Goal: Information Seeking & Learning: Find specific fact

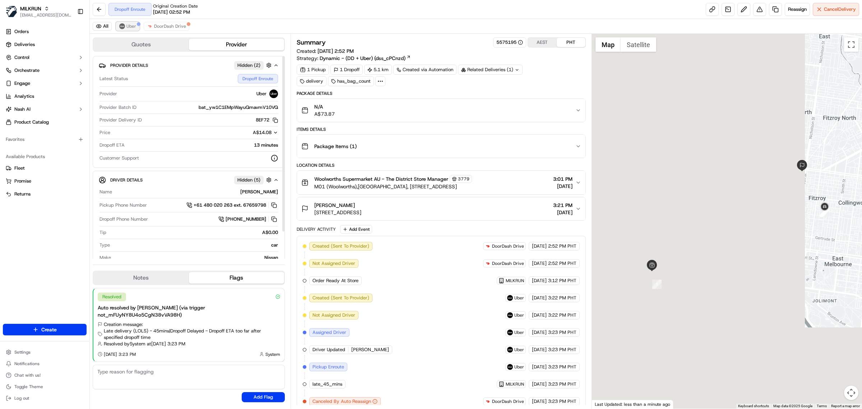
click at [128, 24] on span "Uber" at bounding box center [131, 26] width 10 height 6
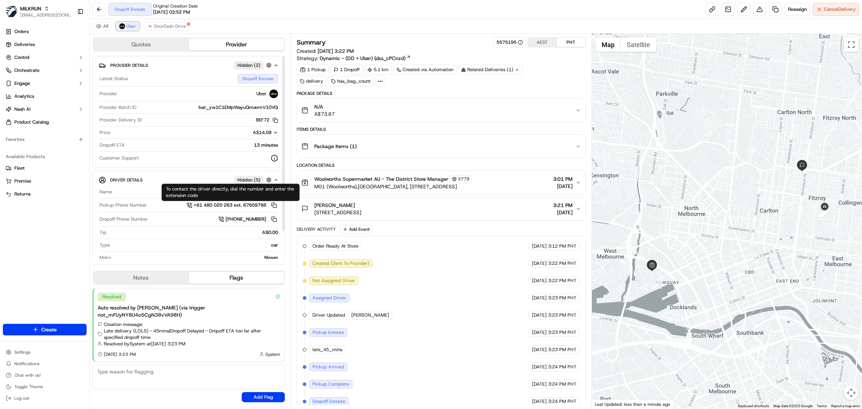
scroll to position [10, 0]
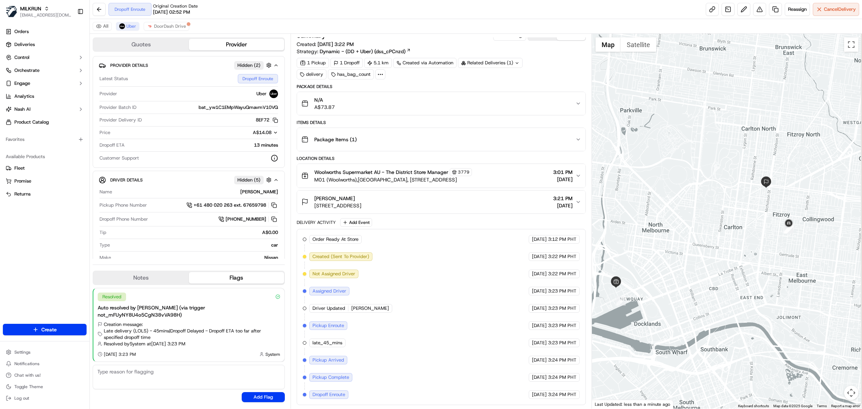
drag, startPoint x: 810, startPoint y: 239, endPoint x: 756, endPoint y: 248, distance: 54.0
click at [756, 248] on div at bounding box center [727, 221] width 270 height 374
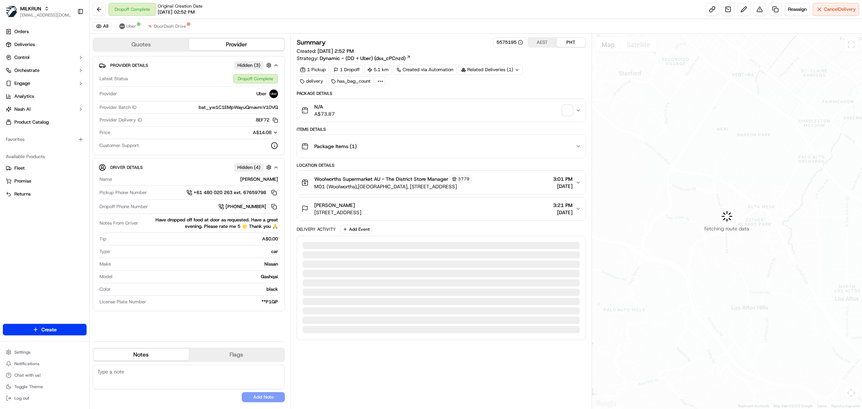
click at [304, 18] on div "Dropoff Complete Original Creation Date [DATE] 02:52 PM Reassign Cancel Delivery" at bounding box center [476, 9] width 772 height 19
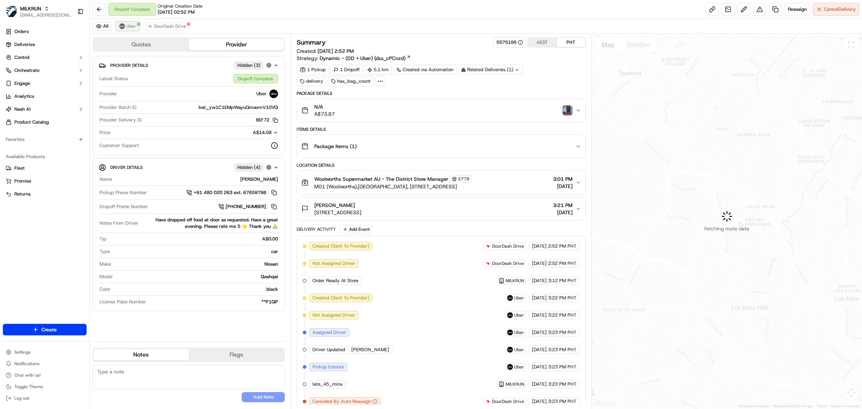
drag, startPoint x: 118, startPoint y: 28, endPoint x: 136, endPoint y: 28, distance: 18.0
click at [120, 28] on button "Uber" at bounding box center [127, 26] width 23 height 9
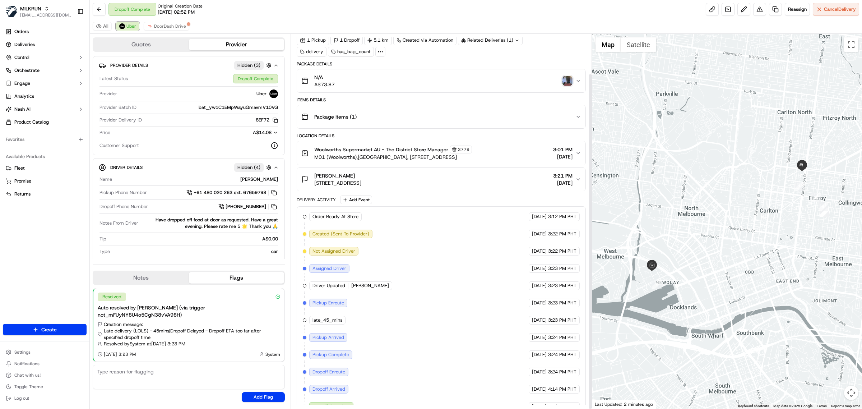
scroll to position [44, 0]
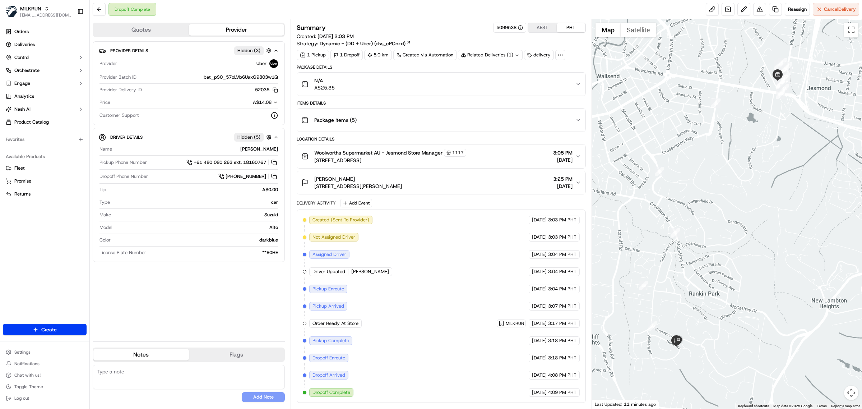
scroll to position [1, 0]
click at [29, 4] on button "MILKRUN mvilals@woolworths.com.au" at bounding box center [38, 11] width 71 height 17
click at [104, 38] on span "HomeRun" at bounding box center [102, 37] width 20 height 6
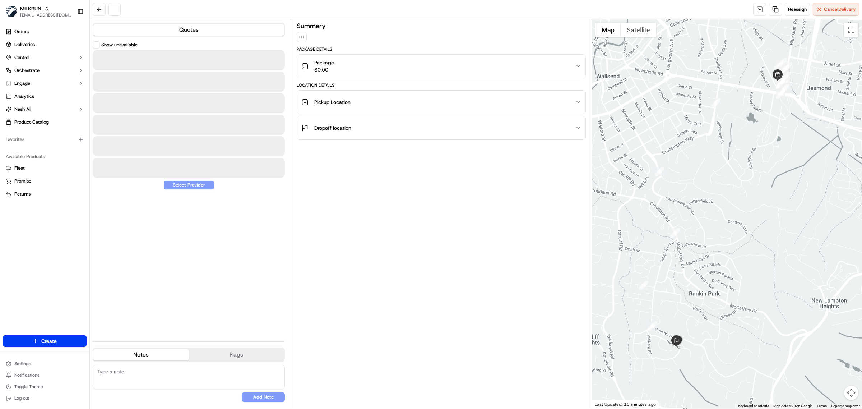
scroll to position [0, 0]
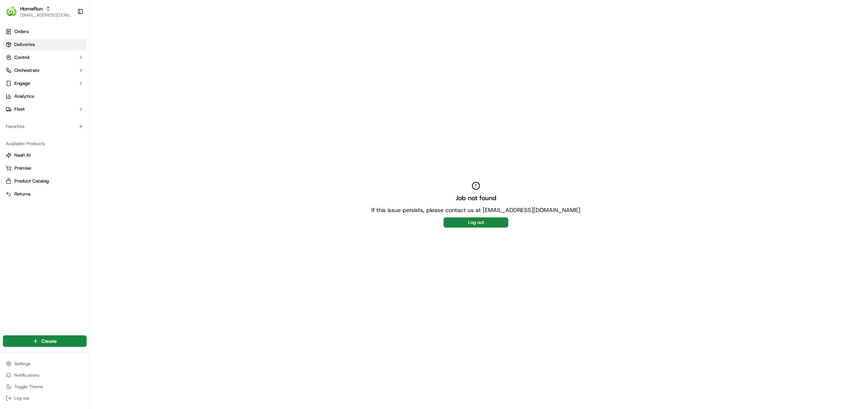
click at [23, 44] on span "Deliveries" at bounding box center [24, 44] width 20 height 6
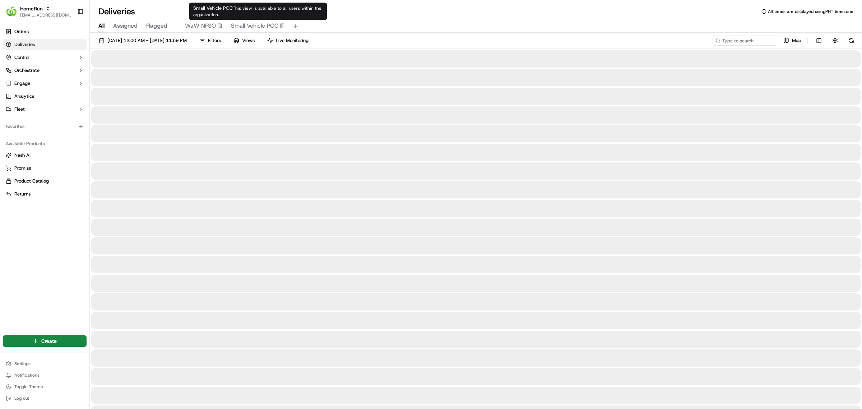
click at [261, 27] on span "Small Vehicle POC" at bounding box center [254, 26] width 47 height 9
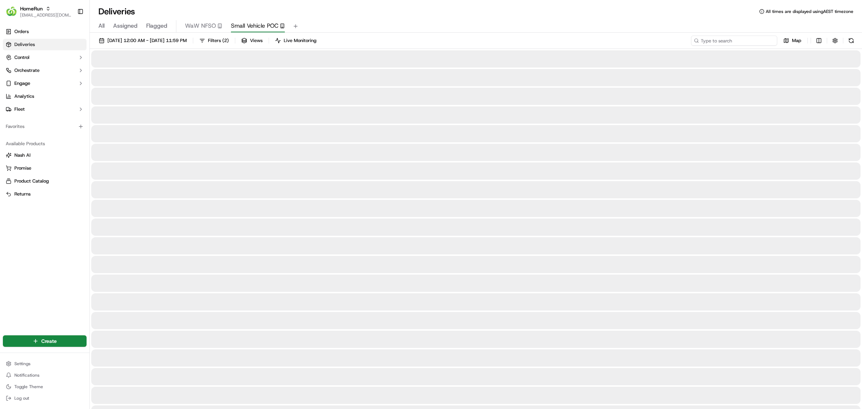
click at [744, 40] on input at bounding box center [734, 41] width 86 height 10
paste input "Cumberland Park"
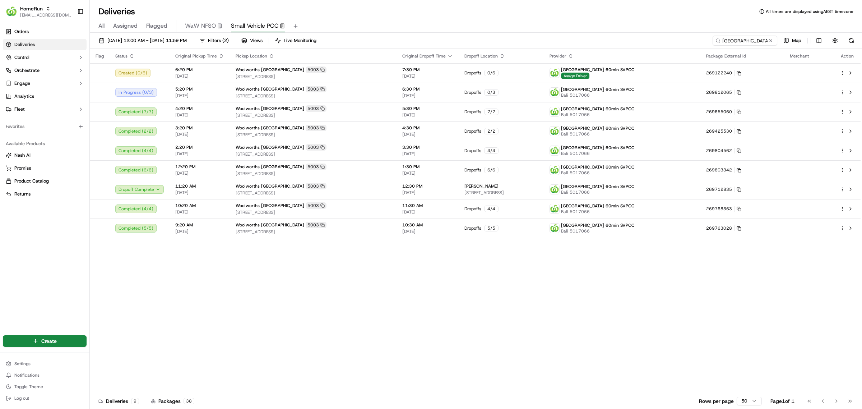
click at [551, 247] on div "Flag Status Original Pickup Time Pickup Location Original Dropoff Time Dropoff …" at bounding box center [475, 221] width 770 height 344
click at [252, 274] on div "Flag Status Original Pickup Time Pickup Location Original Dropoff Time Dropoff …" at bounding box center [475, 221] width 770 height 344
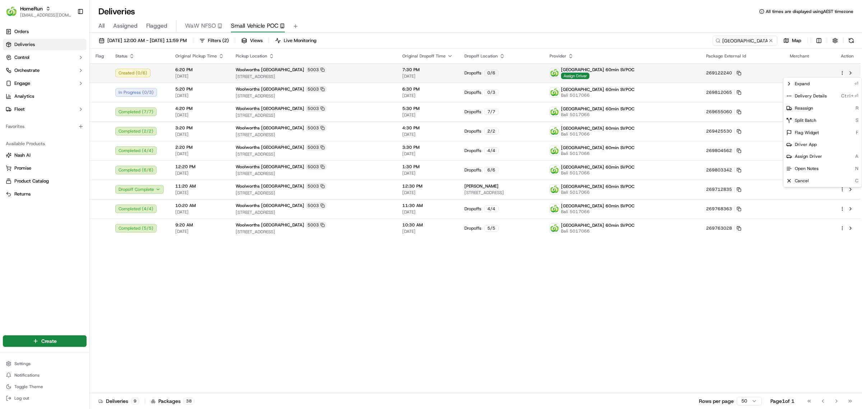
click at [841, 72] on html "HomeRun mvilals@woolworths.com.au Toggle Sidebar Orders Deliveries Control Orch…" at bounding box center [431, 204] width 862 height 409
click at [809, 93] on span "Delivery Details" at bounding box center [811, 96] width 32 height 6
click at [451, 321] on html "HomeRun mvilals@woolworths.com.au Toggle Sidebar Orders Deliveries Control Orch…" at bounding box center [431, 204] width 862 height 409
click at [841, 74] on html "HomeRun mvilals@woolworths.com.au Toggle Sidebar Orders Deliveries Control Orch…" at bounding box center [431, 204] width 862 height 409
click at [810, 96] on span "Delivery Details" at bounding box center [811, 96] width 32 height 6
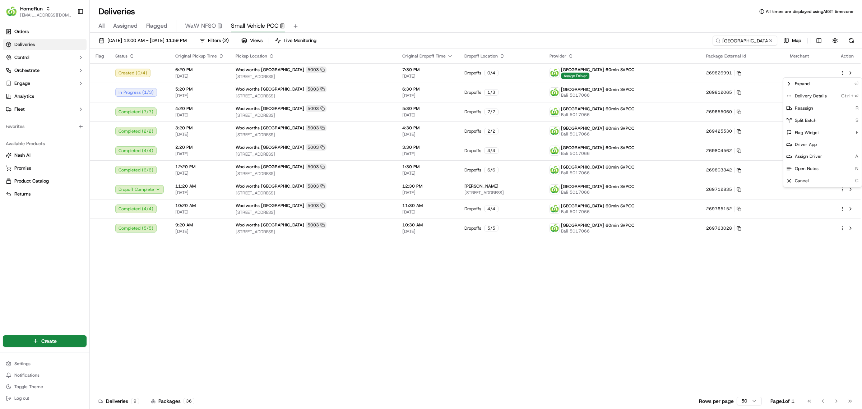
click at [528, 17] on html "HomeRun mvilals@woolworths.com.au Toggle Sidebar Orders Deliveries Control Orch…" at bounding box center [431, 204] width 862 height 409
click at [329, 361] on div "Flag Status Original Pickup Time Pickup Location Original Dropoff Time Dropoff …" at bounding box center [475, 221] width 770 height 344
click at [534, 24] on div "All Assigned Flagged WaW NFSO Small Vehicle POC" at bounding box center [476, 26] width 772 height 13
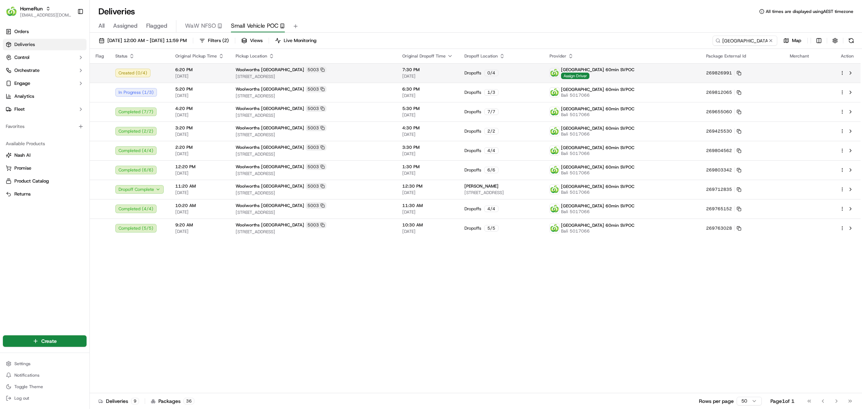
click at [528, 70] on div "Dropoffs 0 / 4" at bounding box center [500, 73] width 73 height 6
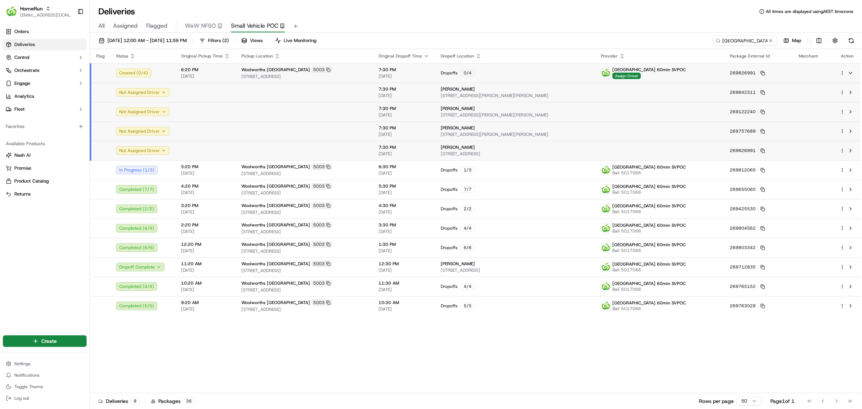
click at [36, 268] on div "Orders Deliveries Control Orchestrate Engage Analytics Fleet Favorites Availabl…" at bounding box center [44, 175] width 89 height 305
click at [750, 41] on input "Cumberland Park" at bounding box center [734, 41] width 86 height 10
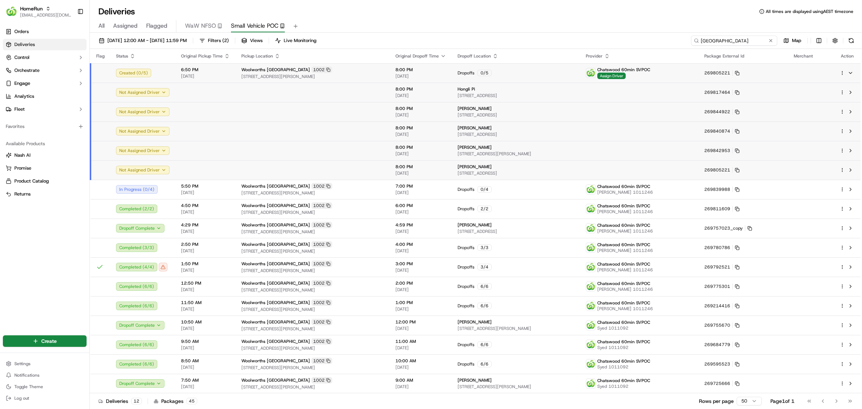
type input "Chatswood East"
click at [507, 73] on div "Dropoffs 0 / 5" at bounding box center [515, 73] width 117 height 6
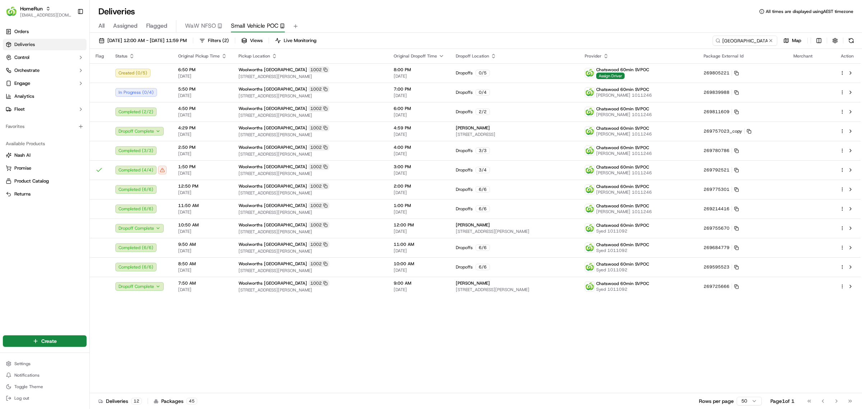
click at [195, 338] on div "Flag Status Original Pickup Time Pickup Location Original Dropoff Time Dropoff …" at bounding box center [475, 221] width 770 height 344
click at [841, 73] on html "HomeRun mvilals@woolworths.com.au Toggle Sidebar Orders Deliveries Control Orch…" at bounding box center [431, 204] width 862 height 409
click at [809, 99] on div "Delivery Details Ctrl+⏎" at bounding box center [822, 96] width 78 height 12
click at [802, 98] on span "Delivery Details" at bounding box center [811, 96] width 32 height 6
click at [145, 365] on html "HomeRun mvilals@woolworths.com.au Toggle Sidebar Orders Deliveries Control Orch…" at bounding box center [431, 204] width 862 height 409
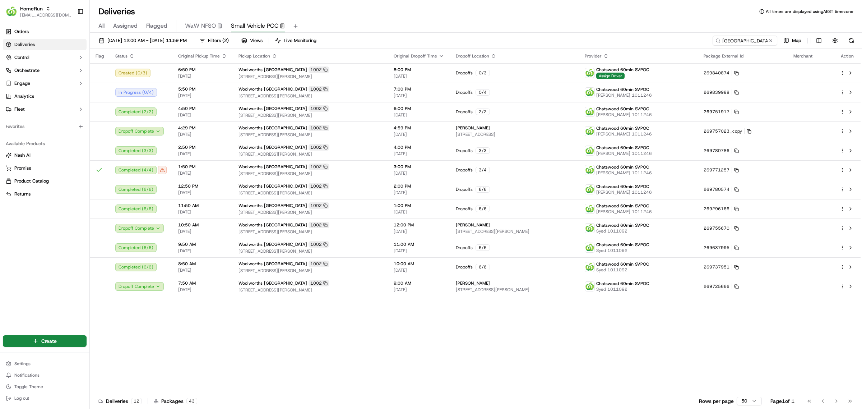
click at [335, 384] on div "Flag Status Original Pickup Time Pickup Location Original Dropoff Time Dropoff …" at bounding box center [475, 221] width 770 height 344
click at [42, 7] on span "HomeRun" at bounding box center [31, 8] width 23 height 7
click at [98, 50] on span "MILKRUN" at bounding box center [101, 51] width 19 height 6
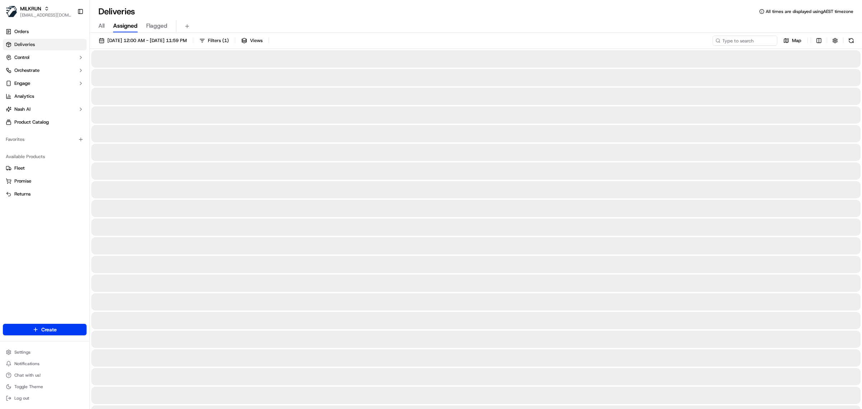
click at [446, 22] on div "All Assigned Flagged" at bounding box center [476, 26] width 772 height 13
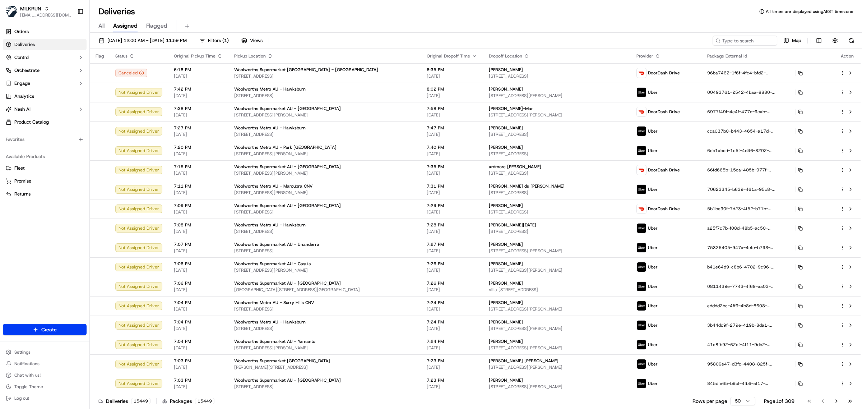
drag, startPoint x: 505, startPoint y: 18, endPoint x: 481, endPoint y: 2, distance: 28.4
click at [503, 17] on div "All Assigned Flagged" at bounding box center [476, 24] width 772 height 15
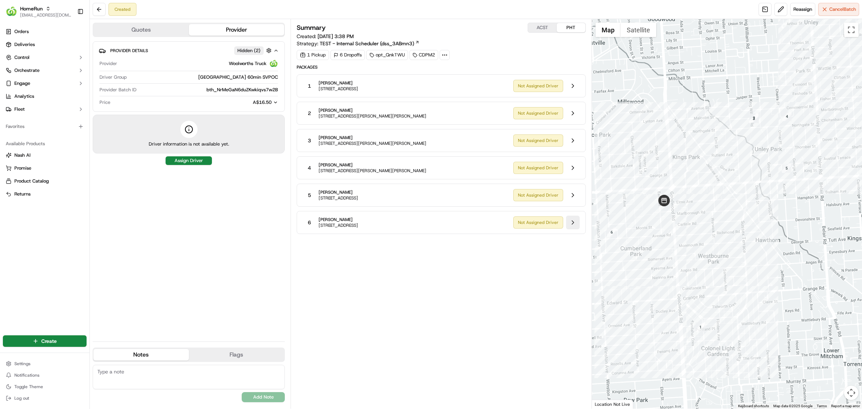
click at [573, 222] on button at bounding box center [573, 222] width 14 height 14
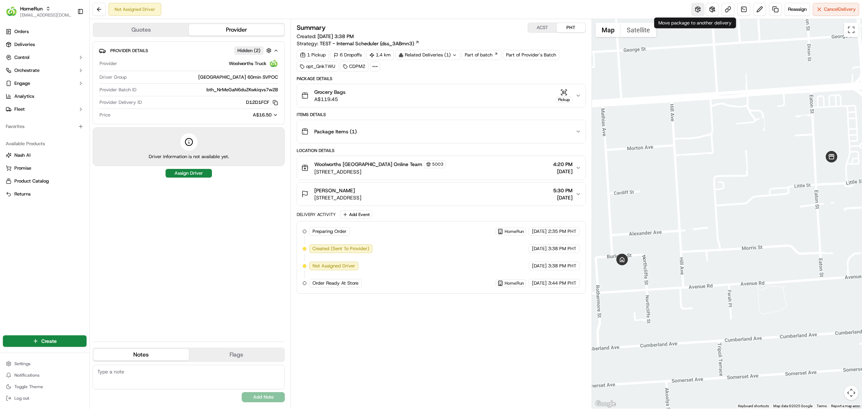
click at [693, 11] on button at bounding box center [697, 9] width 13 height 13
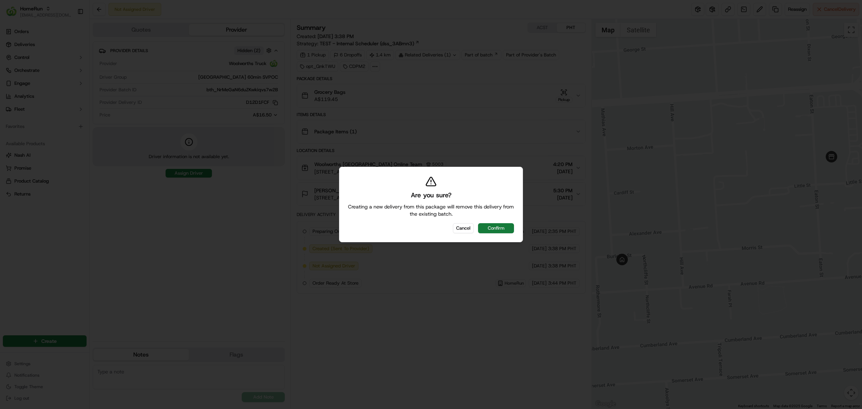
click at [500, 226] on button "Confirm" at bounding box center [496, 228] width 36 height 10
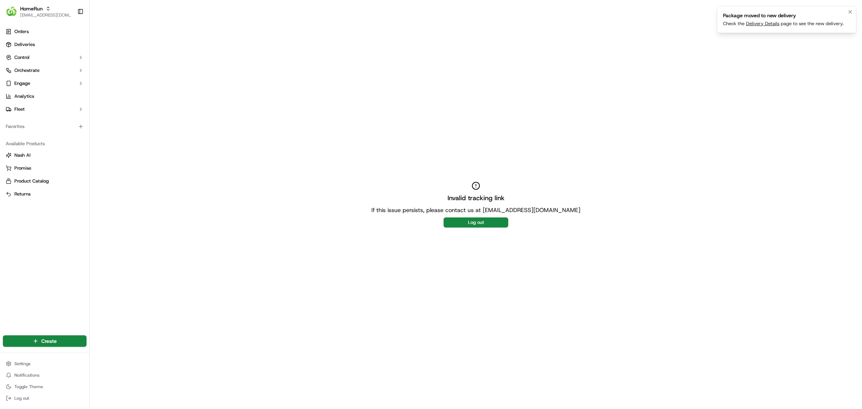
click at [765, 24] on link "Delivery Details" at bounding box center [762, 23] width 33 height 6
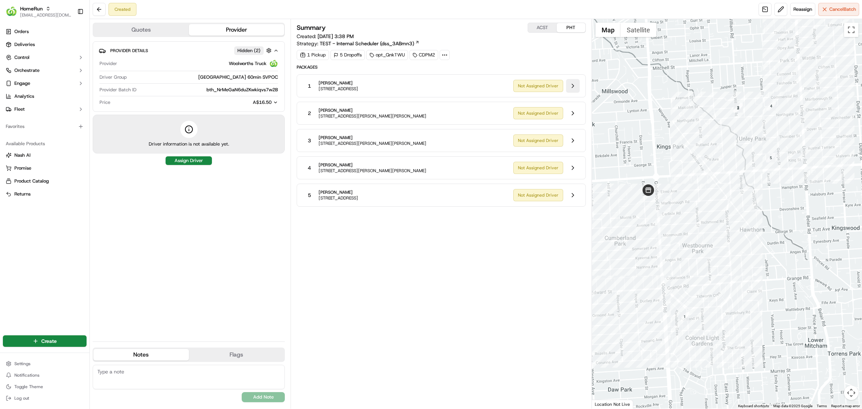
click at [569, 90] on button at bounding box center [573, 86] width 14 height 14
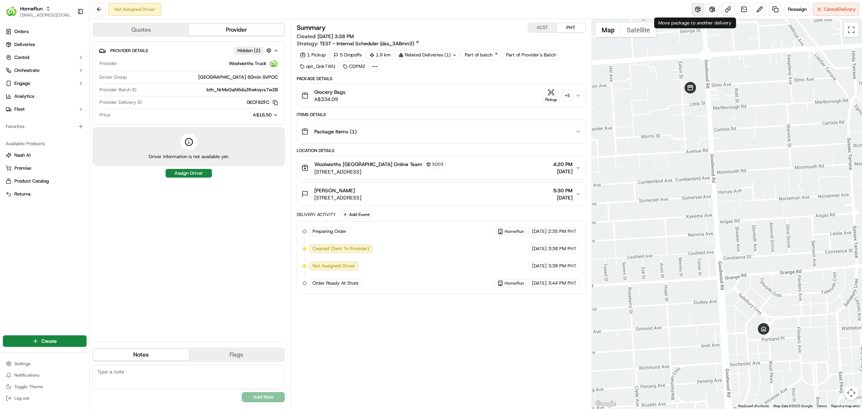
click at [695, 10] on button at bounding box center [697, 9] width 13 height 13
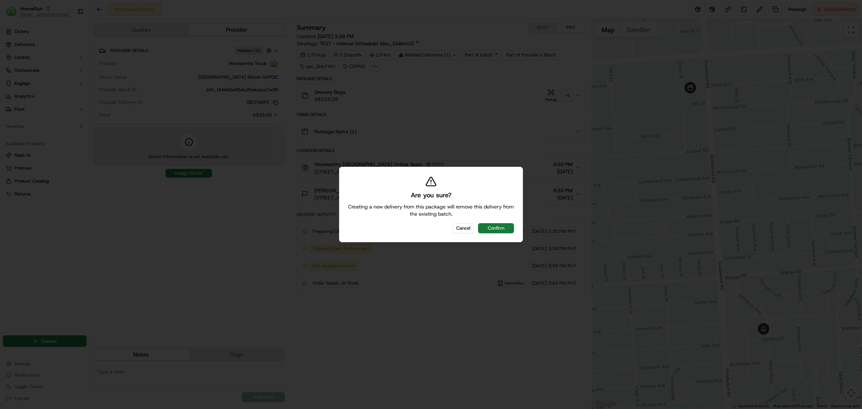
click at [492, 227] on button "Confirm" at bounding box center [496, 228] width 36 height 10
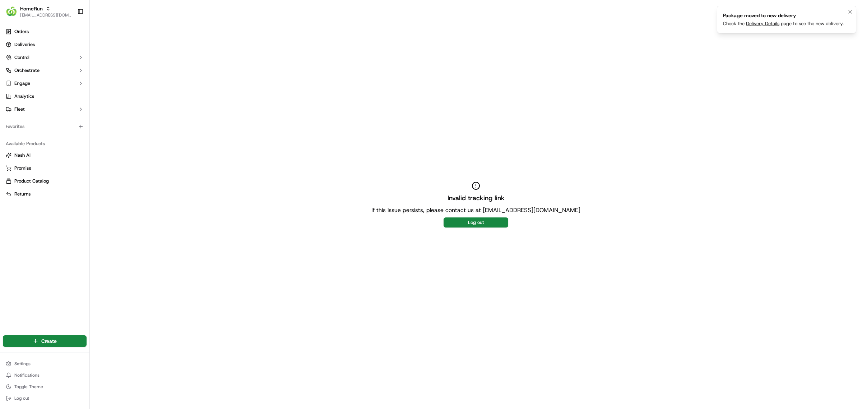
click at [762, 24] on link "Delivery Details" at bounding box center [762, 23] width 33 height 6
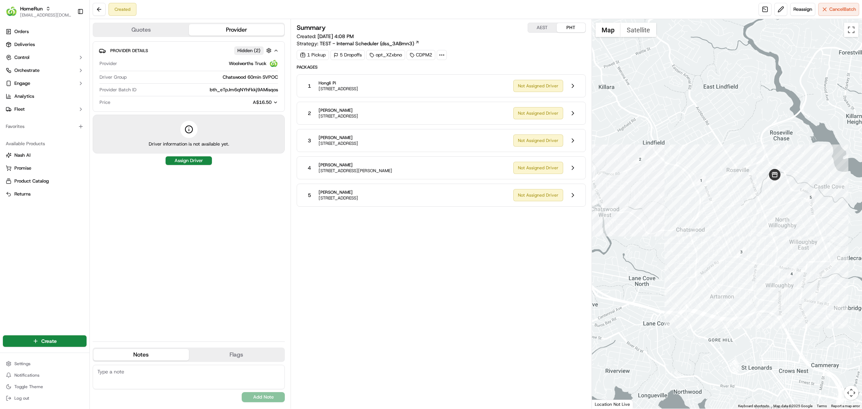
drag, startPoint x: 180, startPoint y: 239, endPoint x: 274, endPoint y: 219, distance: 96.5
click at [180, 239] on div "Provider Details Hidden ( 2 ) Provider Woolworths Truck Driver Group Chatswood …" at bounding box center [189, 188] width 192 height 294
click at [568, 113] on button at bounding box center [573, 113] width 14 height 14
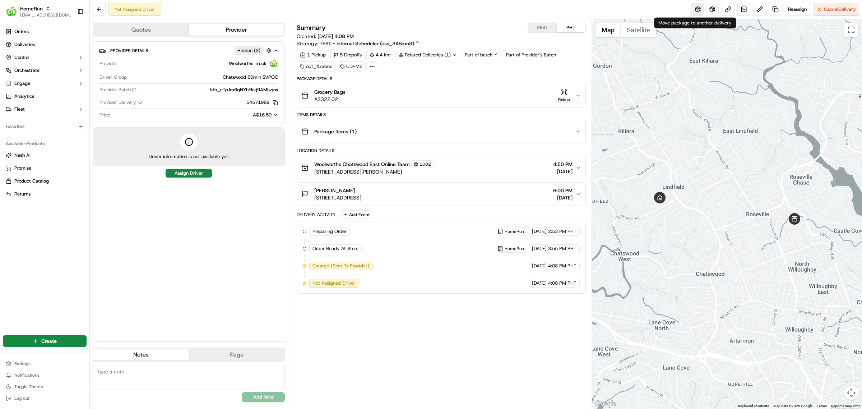
click at [691, 9] on button at bounding box center [697, 9] width 13 height 13
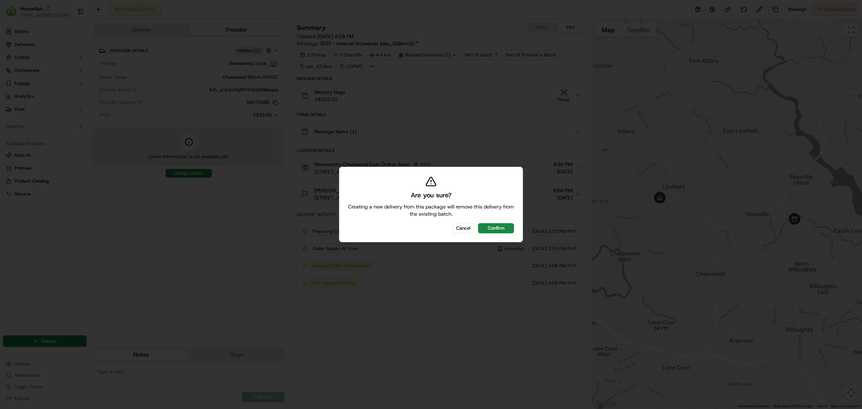
click at [498, 227] on button "Confirm" at bounding box center [496, 228] width 36 height 10
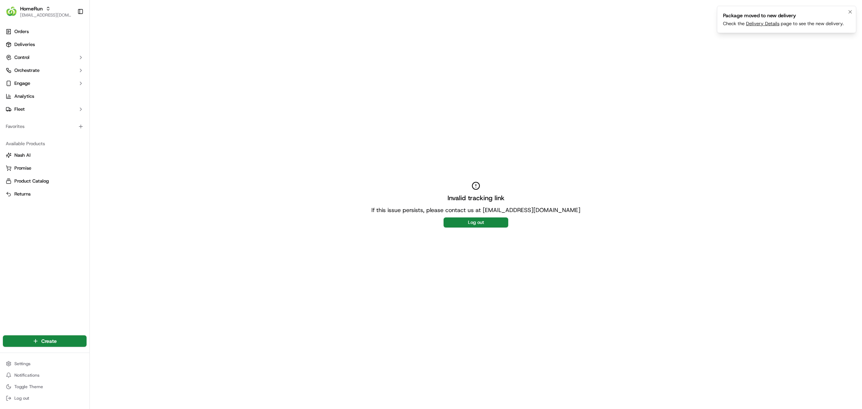
click at [755, 24] on link "Delivery Details" at bounding box center [762, 23] width 33 height 6
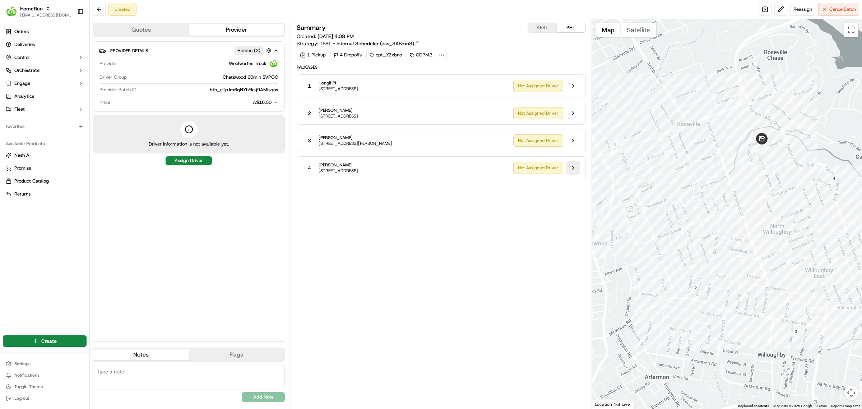
click at [572, 169] on button at bounding box center [573, 168] width 14 height 14
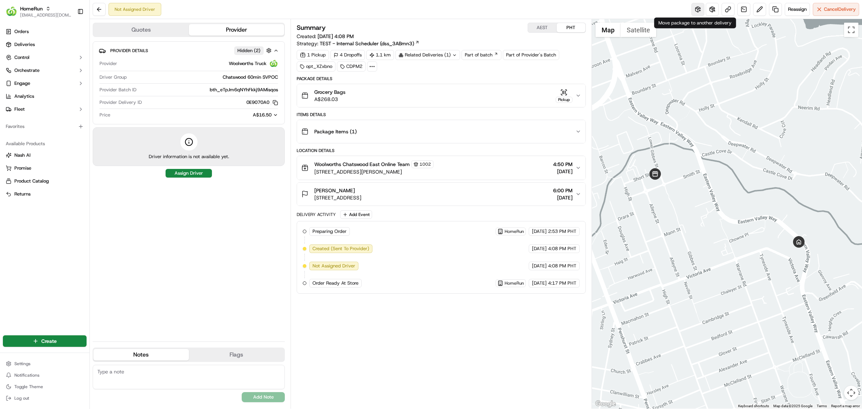
click at [697, 10] on button at bounding box center [697, 9] width 13 height 13
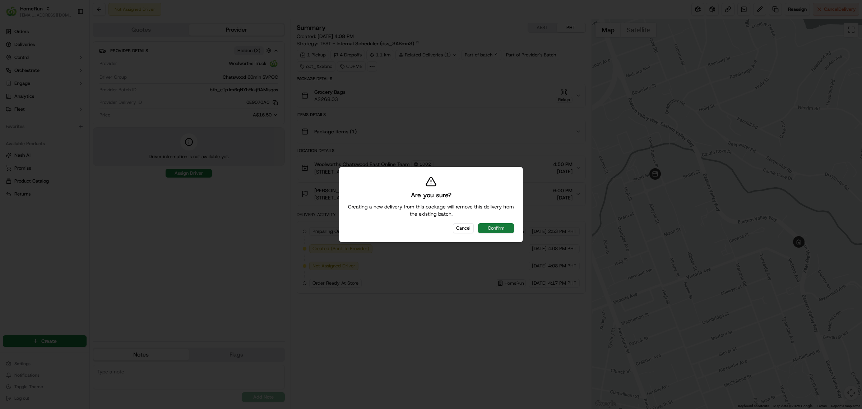
click at [489, 229] on button "Confirm" at bounding box center [496, 228] width 36 height 10
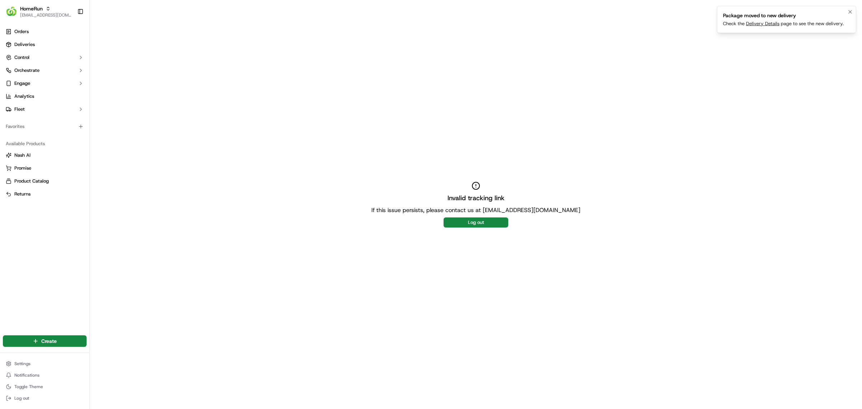
click at [758, 20] on div "Package moved to new delivery Check the Delivery Details page to see the new de…" at bounding box center [783, 19] width 121 height 15
click at [755, 28] on li "Package moved to new delivery Check the Delivery Details page to see the new de…" at bounding box center [786, 19] width 139 height 27
click at [757, 24] on link "Delivery Details" at bounding box center [762, 23] width 33 height 6
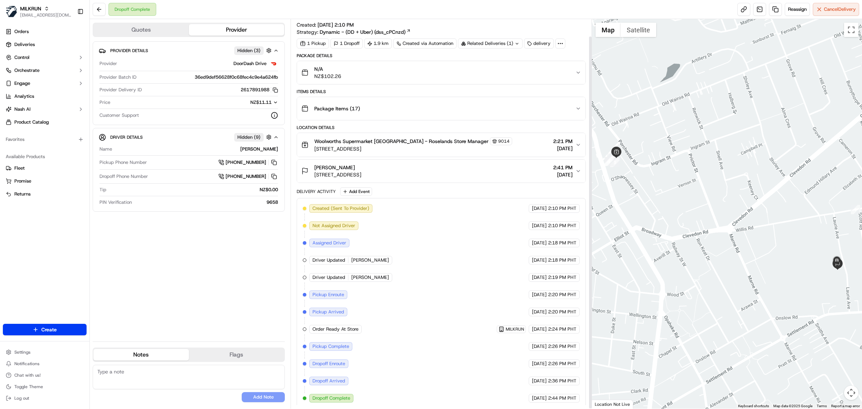
scroll to position [18, 0]
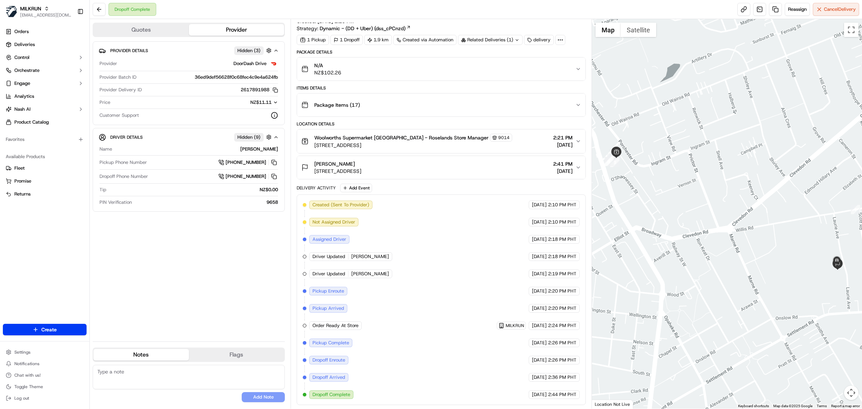
click at [250, 312] on div "Provider Details Hidden ( 3 ) Provider DoorDash Drive Provider Batch ID 36ed9de…" at bounding box center [189, 188] width 192 height 294
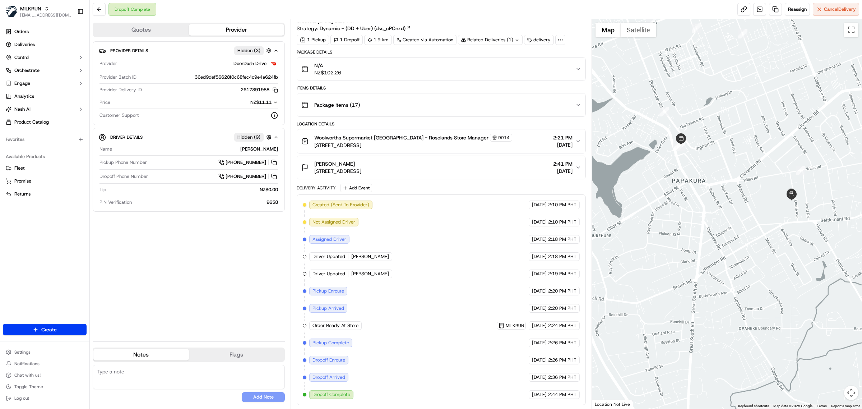
drag, startPoint x: 801, startPoint y: 255, endPoint x: 763, endPoint y: 219, distance: 52.3
click at [764, 220] on div at bounding box center [727, 213] width 270 height 389
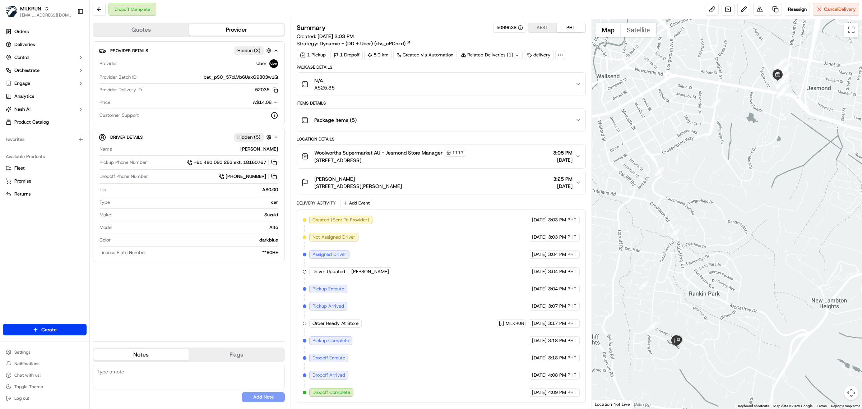
scroll to position [1, 0]
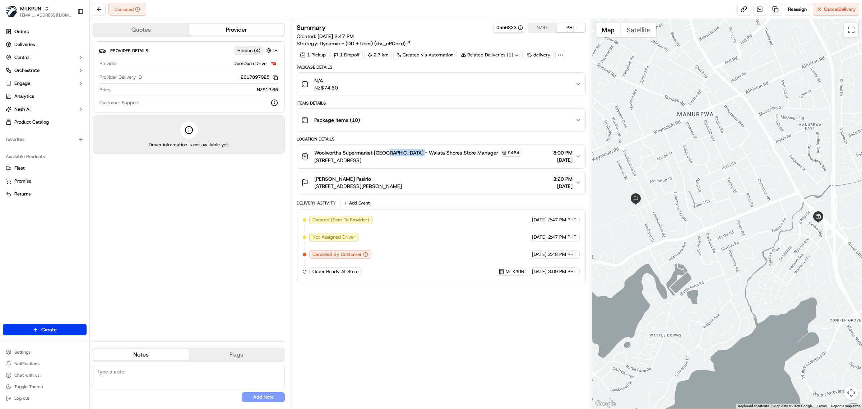
drag, startPoint x: 387, startPoint y: 153, endPoint x: 418, endPoint y: 153, distance: 31.6
click at [418, 153] on span "Woolworths Supermarket [GEOGRAPHIC_DATA] - Waiata Shores Store Manager" at bounding box center [406, 152] width 184 height 7
copy span "Waiata Shores"
drag, startPoint x: 351, startPoint y: 179, endPoint x: 310, endPoint y: 180, distance: 41.3
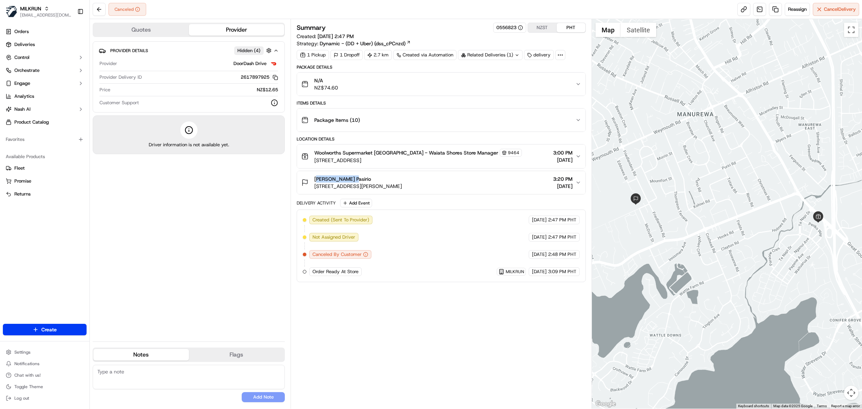
click at [310, 180] on div "[PERSON_NAME] Pasirio [STREET_ADDRESS][PERSON_NAME]" at bounding box center [351, 182] width 101 height 14
copy span "[PERSON_NAME] Pasirio"
click at [30, 46] on span "Deliveries" at bounding box center [24, 44] width 20 height 6
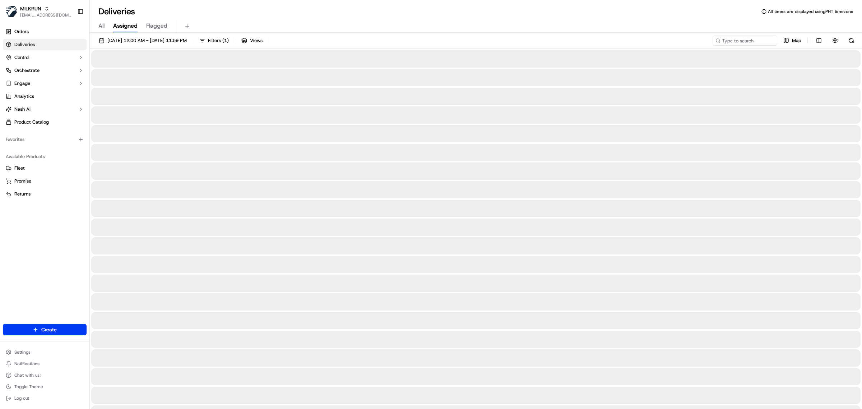
click at [98, 24] on div "All Assigned Flagged" at bounding box center [476, 26] width 772 height 13
click at [102, 26] on span "All" at bounding box center [101, 26] width 6 height 9
click at [742, 42] on input at bounding box center [734, 41] width 86 height 10
paste input "[PERSON_NAME] Pasirio"
type input "[PERSON_NAME] Pasirio"
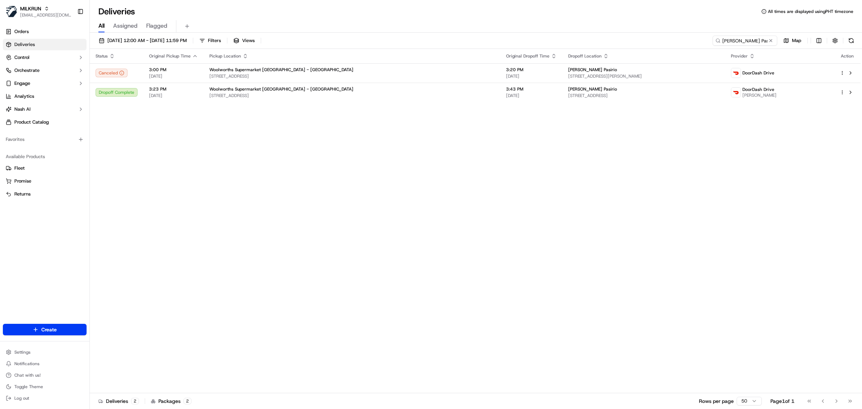
click at [292, 213] on div "Status Original Pickup Time Pickup Location Original Dropoff Time Dropoff Locat…" at bounding box center [475, 221] width 770 height 344
drag, startPoint x: 331, startPoint y: 187, endPoint x: 333, endPoint y: 144, distance: 43.5
click at [331, 185] on div "Status Original Pickup Time Pickup Location Original Dropoff Time Dropoff Locat…" at bounding box center [475, 221] width 770 height 344
